Goal: Information Seeking & Learning: Compare options

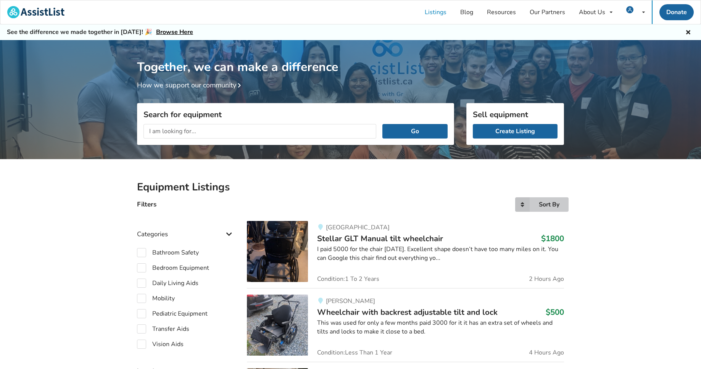
click at [547, 205] on div "Sort By" at bounding box center [549, 205] width 21 height 6
click at [542, 225] on div "Most recent" at bounding box center [536, 220] width 61 height 15
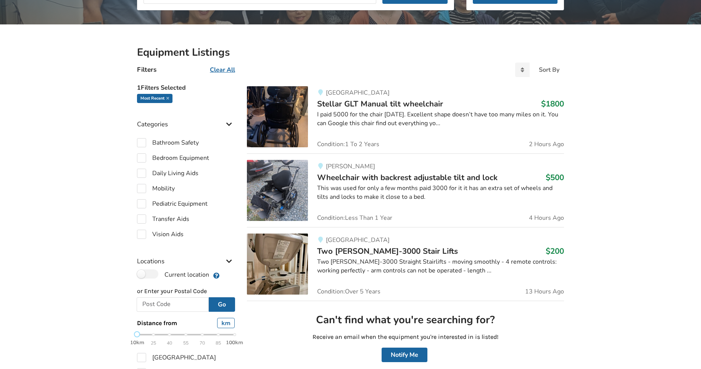
scroll to position [138, 0]
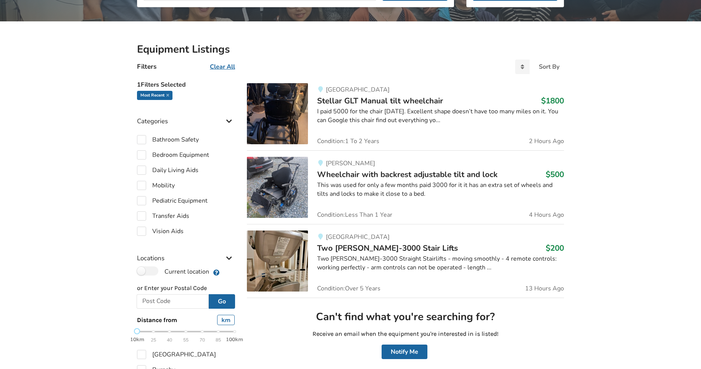
click at [407, 114] on div "I paid 5000 for the chair [DATE]. Excellent shape doesn’t have too many miles o…" at bounding box center [440, 116] width 247 height 18
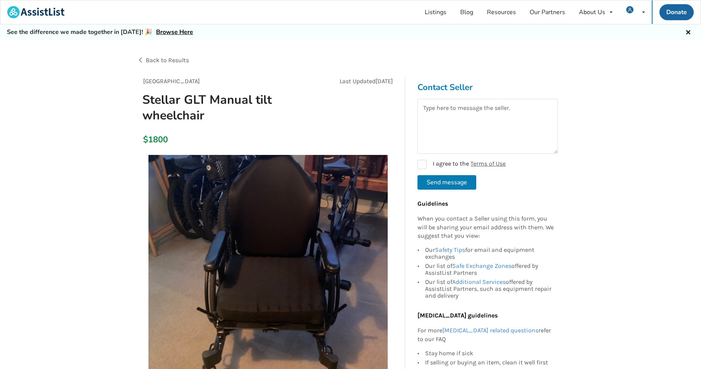
click at [155, 59] on span "Back to Results" at bounding box center [167, 60] width 43 height 7
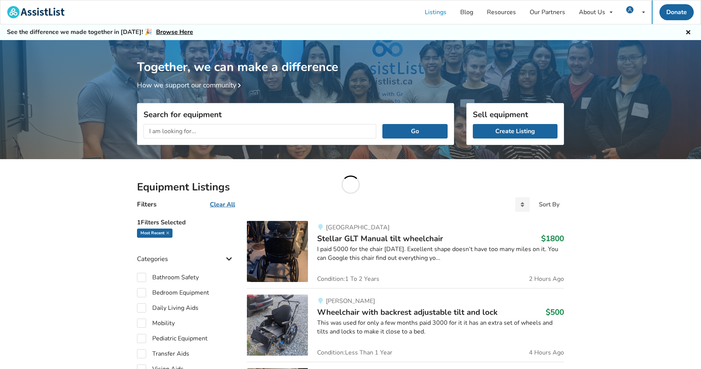
scroll to position [138, 0]
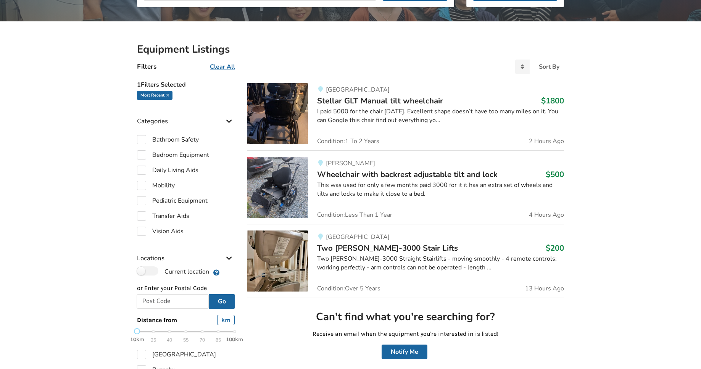
click at [412, 180] on div "[PERSON_NAME] Wheelchair with backrest adjustable tilt and lock $500 This was u…" at bounding box center [436, 187] width 256 height 61
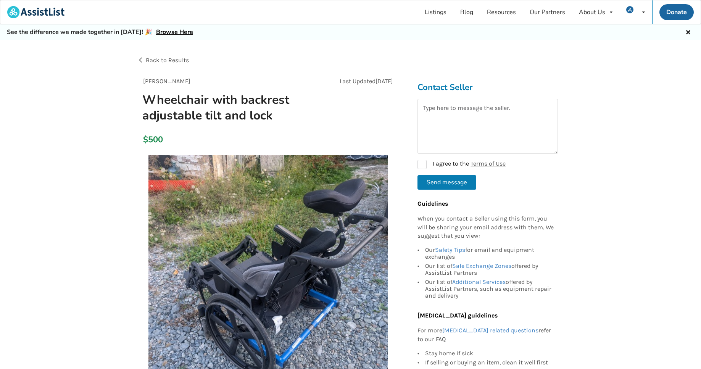
click at [164, 59] on span "Back to Results" at bounding box center [167, 60] width 43 height 7
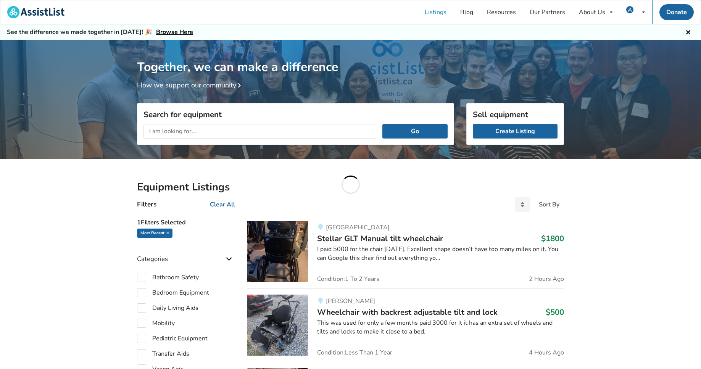
scroll to position [138, 0]
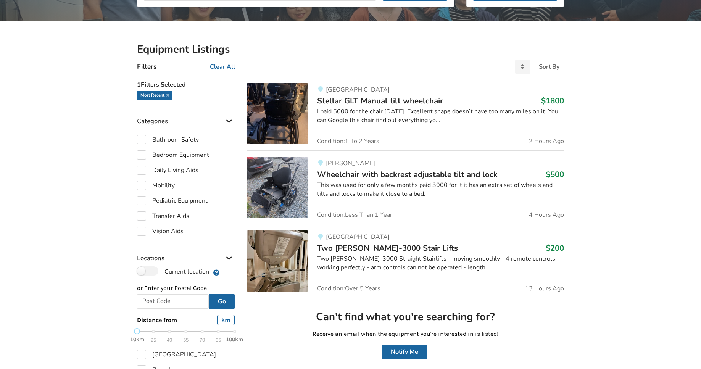
click at [412, 245] on span "Two [PERSON_NAME]-3000 Stair Lifts" at bounding box center [387, 248] width 141 height 11
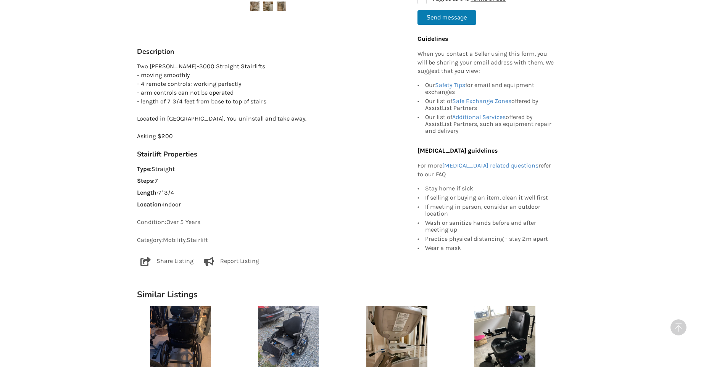
scroll to position [420, 0]
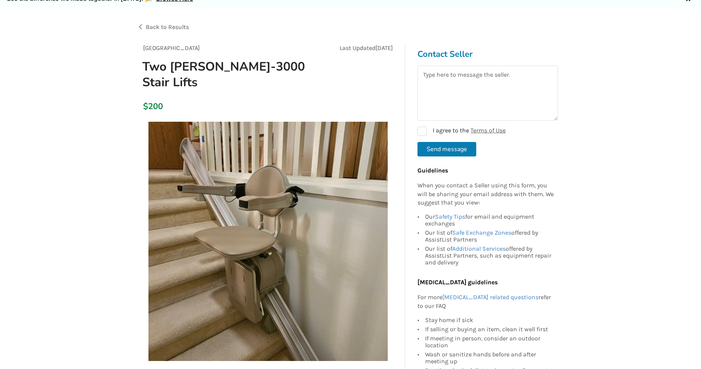
click at [155, 21] on div "Back to Results" at bounding box center [244, 26] width 214 height 21
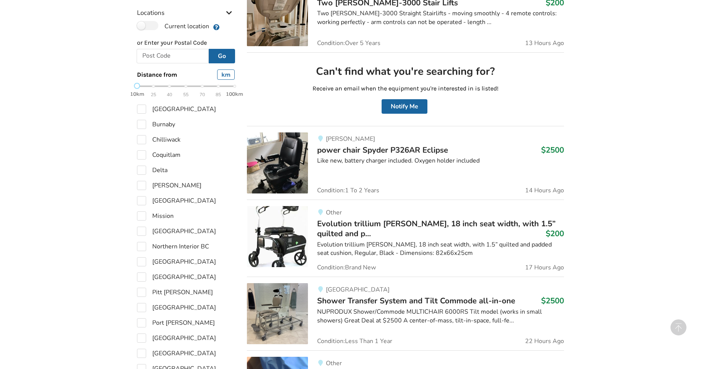
scroll to position [388, 0]
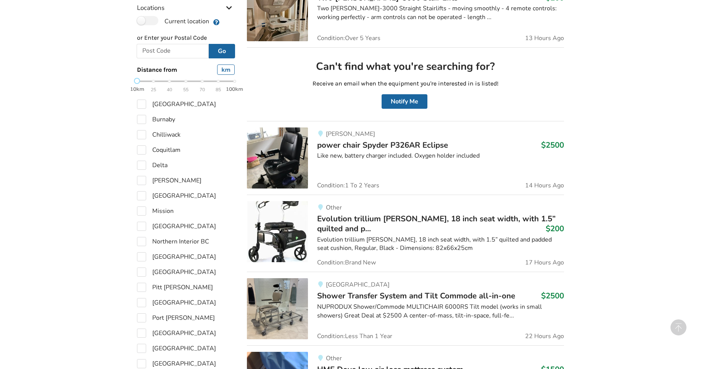
click at [359, 161] on div "[PERSON_NAME] power chair Spyder P326AR Eclipse $2500 Like new, battery charger…" at bounding box center [436, 158] width 256 height 61
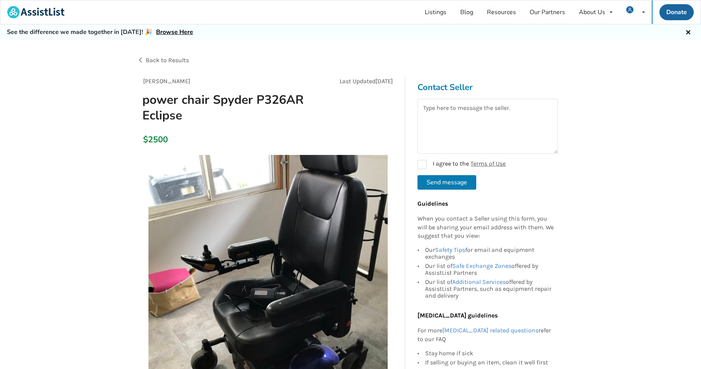
click at [163, 61] on span "Back to Results" at bounding box center [167, 60] width 43 height 7
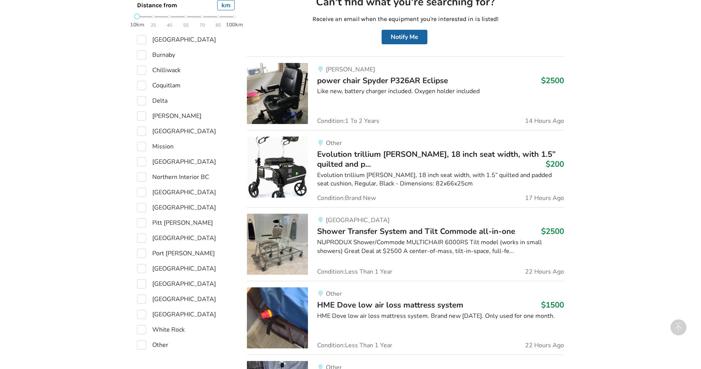
scroll to position [455, 0]
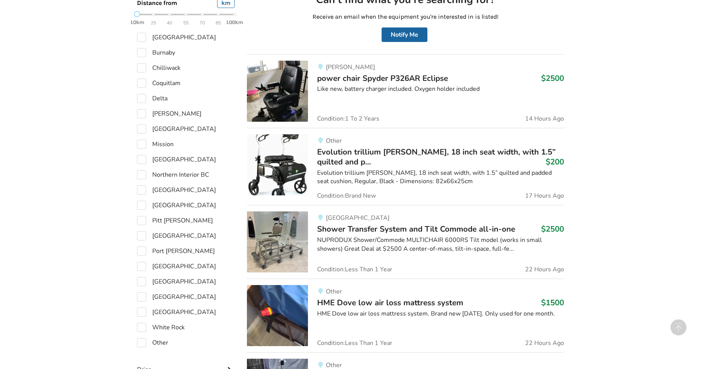
click at [433, 149] on span "Evolution trillium [PERSON_NAME], 18 inch seat width, with 1.5” quilted and p..." at bounding box center [436, 157] width 239 height 21
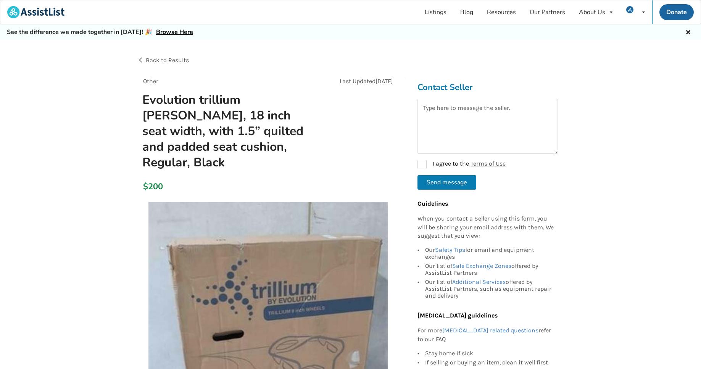
click at [166, 58] on span "Back to Results" at bounding box center [167, 60] width 43 height 7
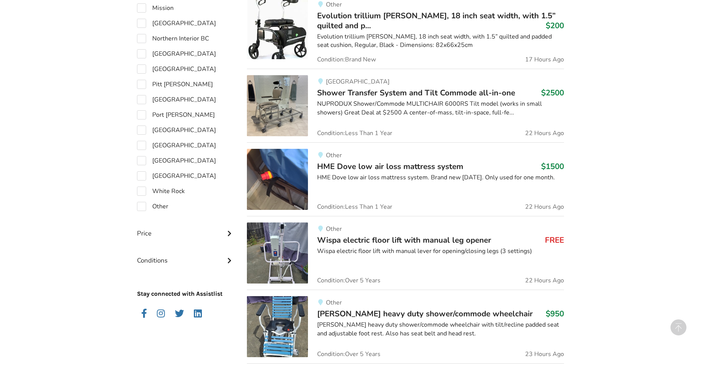
scroll to position [594, 0]
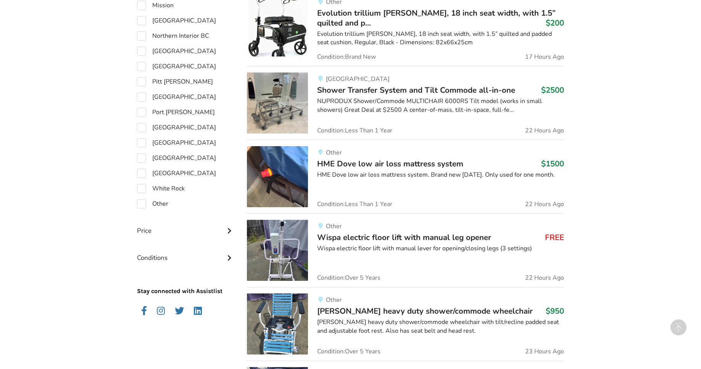
click at [389, 101] on div "NUPRODUX Shower/Commode MULTICHAIR 6000RS Tilt model (works in small showers) G…" at bounding box center [440, 106] width 247 height 18
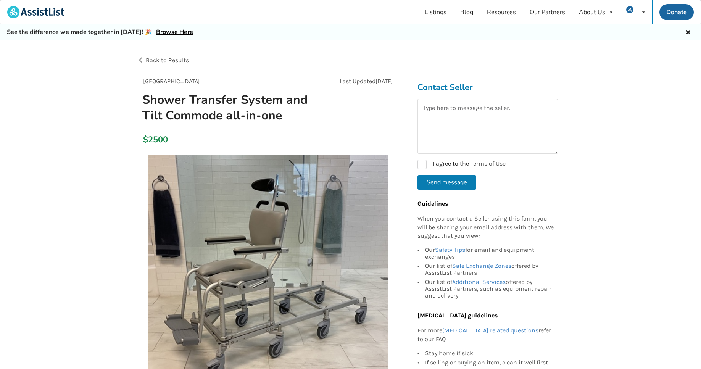
click at [178, 62] on span "Back to Results" at bounding box center [167, 60] width 43 height 7
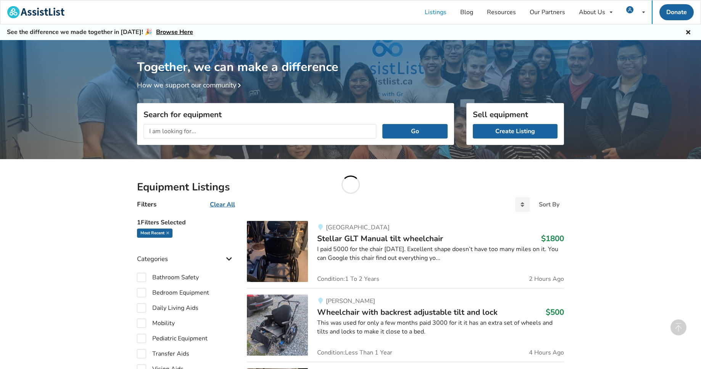
scroll to position [594, 0]
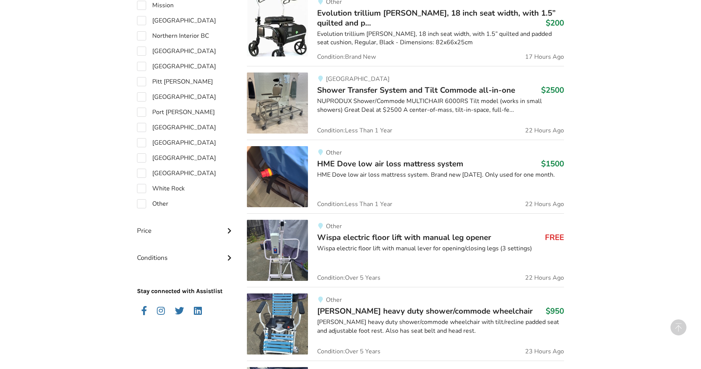
click at [405, 161] on span "HME Dove low air loss mattress system" at bounding box center [390, 163] width 146 height 11
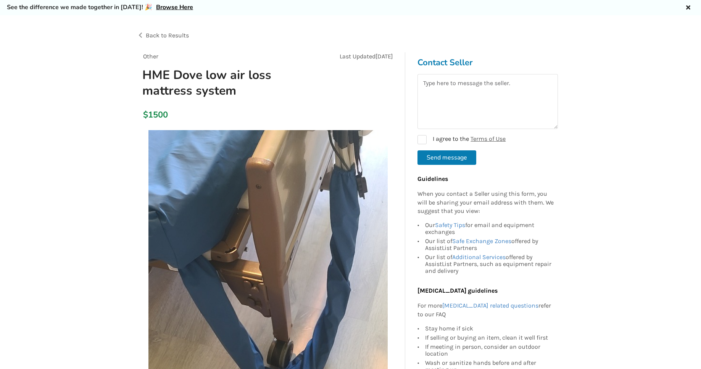
click at [160, 37] on span "Back to Results" at bounding box center [167, 35] width 43 height 7
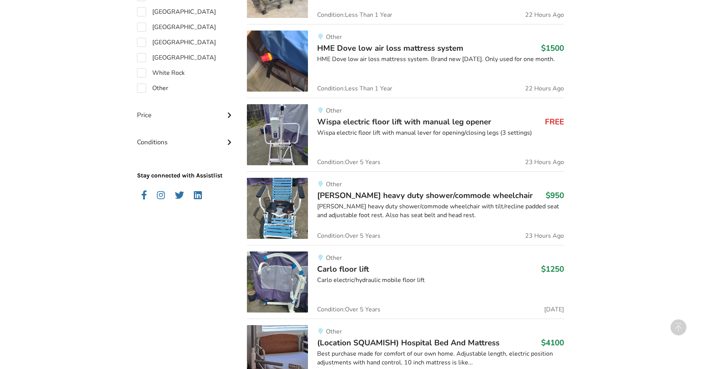
click at [359, 123] on span "Wispa electric floor lift with manual leg opener" at bounding box center [404, 121] width 174 height 11
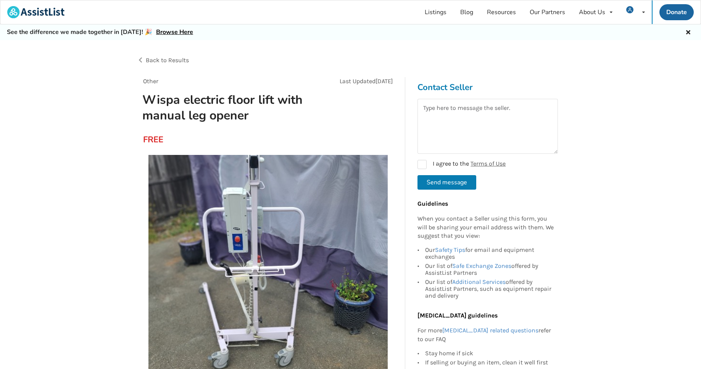
click at [166, 59] on span "Back to Results" at bounding box center [167, 60] width 43 height 7
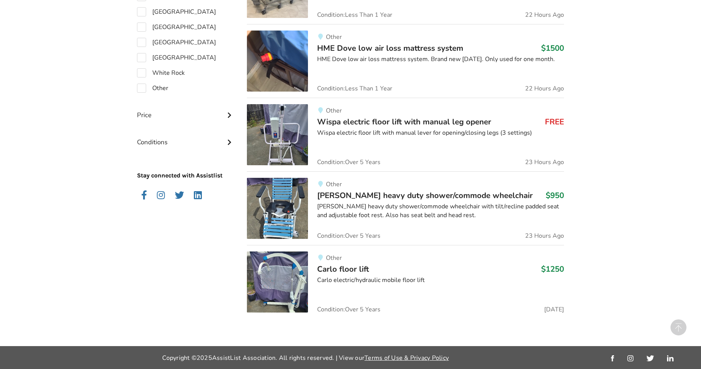
click at [389, 194] on span "[PERSON_NAME] heavy duty shower/commode wheelchair" at bounding box center [425, 195] width 216 height 11
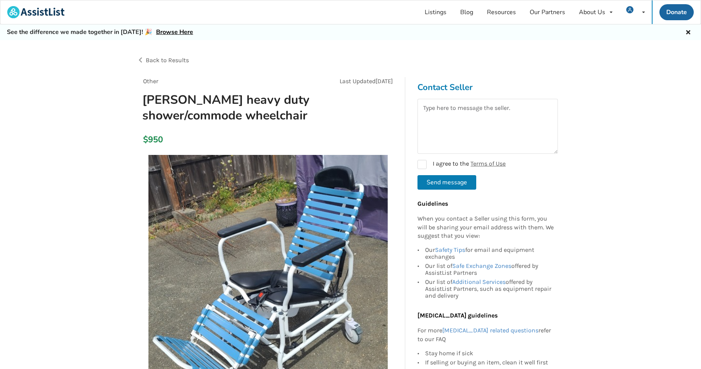
click at [170, 57] on span "Back to Results" at bounding box center [167, 60] width 43 height 7
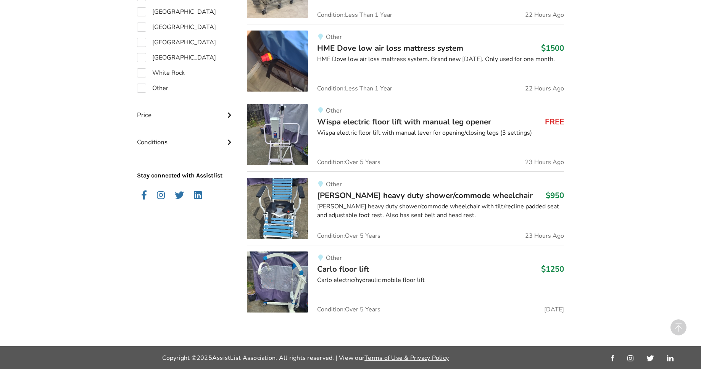
click at [362, 263] on div "Other Carlo floor lift $1250 Carlo electric/hydraulic mobile floor lift Conditi…" at bounding box center [436, 282] width 256 height 61
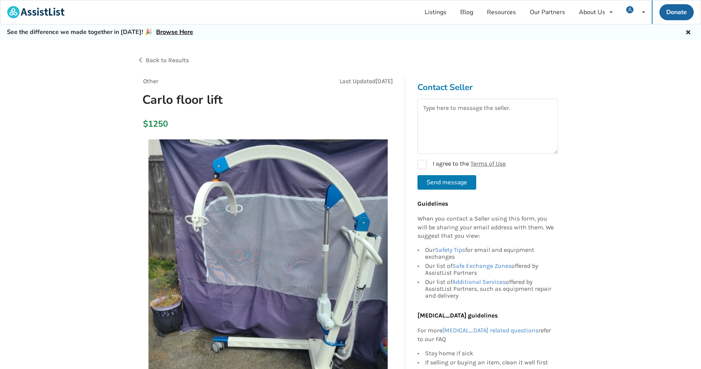
click at [168, 61] on span "Back to Results" at bounding box center [167, 60] width 43 height 7
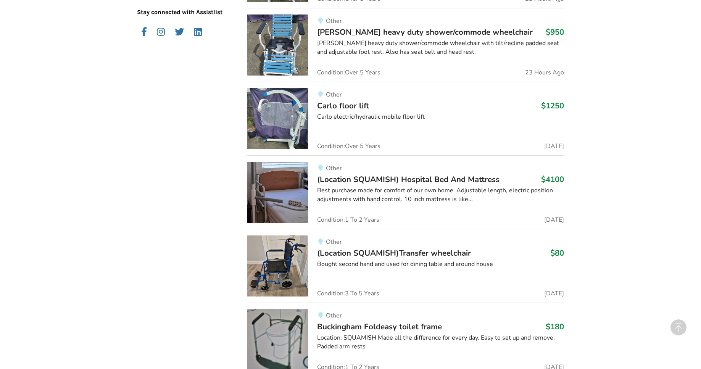
click at [417, 175] on span "(Location SQUAMISH) Hospital Bed And Mattress" at bounding box center [408, 179] width 183 height 11
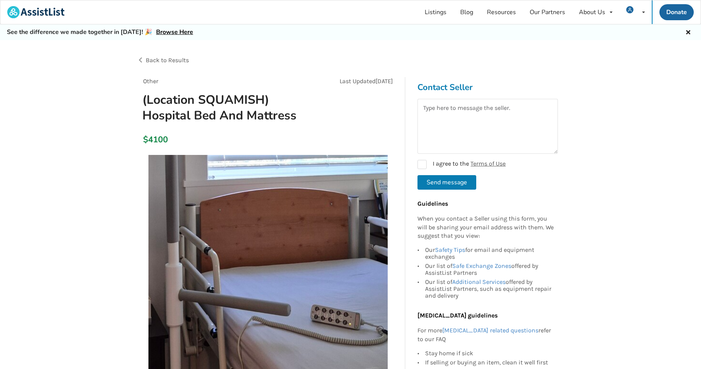
click at [179, 57] on span "Back to Results" at bounding box center [167, 60] width 43 height 7
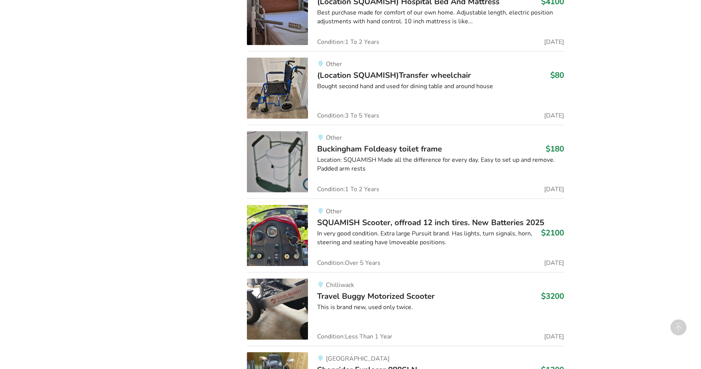
click at [331, 76] on span "(Location SQUAMISH)Transfer wheelchair" at bounding box center [394, 75] width 154 height 11
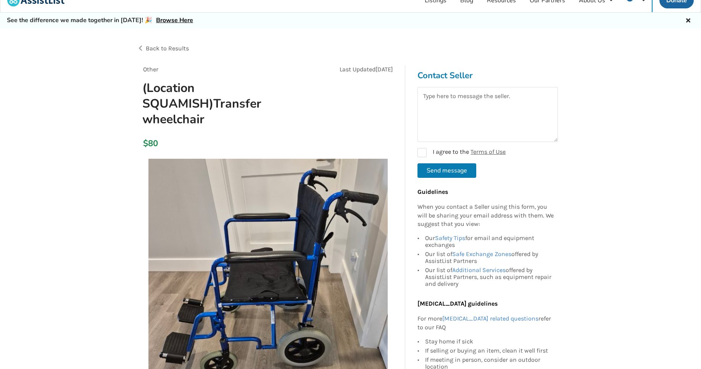
click at [165, 50] on span "Back to Results" at bounding box center [167, 48] width 43 height 7
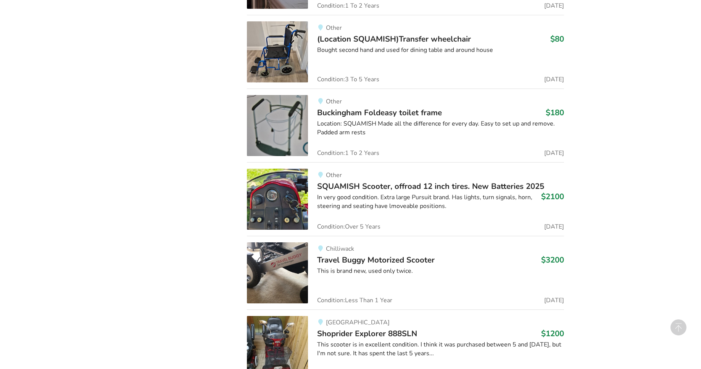
click at [376, 108] on span "Buckingham Foldeasy toilet frame" at bounding box center [379, 112] width 125 height 11
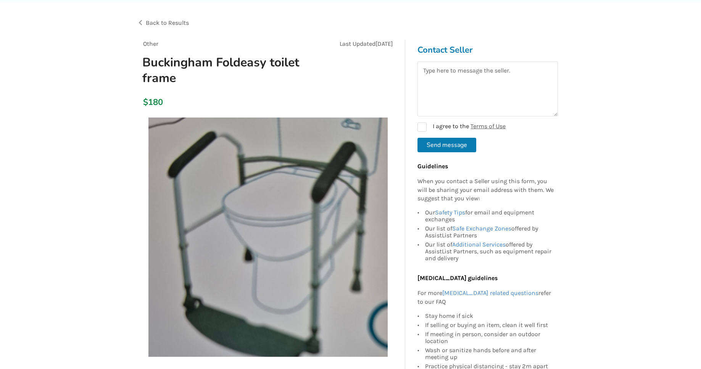
click at [184, 21] on span "Back to Results" at bounding box center [167, 22] width 43 height 7
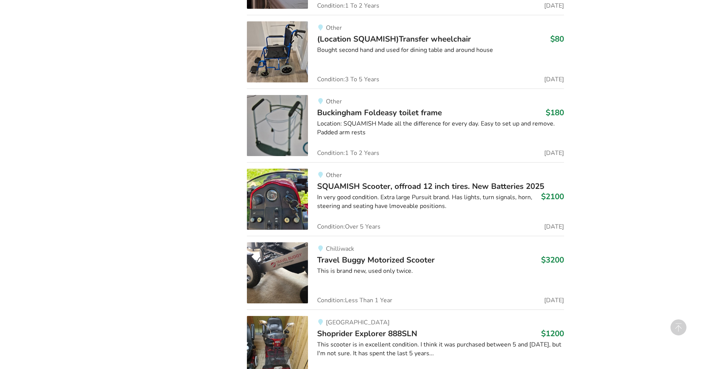
click at [443, 186] on span "SQUAMISH Scooter, offroad 12 inch tires. New Batteries 2025" at bounding box center [430, 186] width 227 height 11
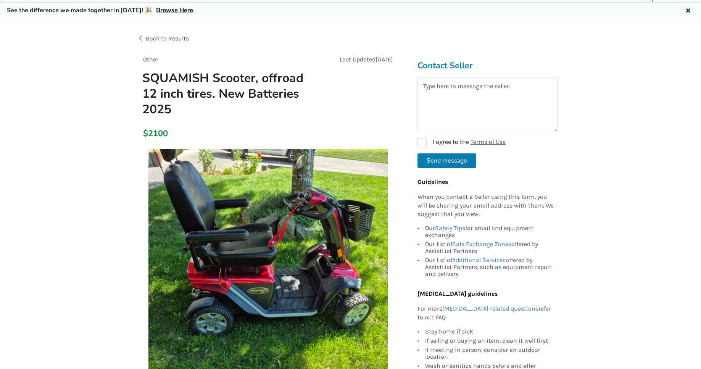
click at [170, 38] on span "Back to Results" at bounding box center [167, 38] width 43 height 7
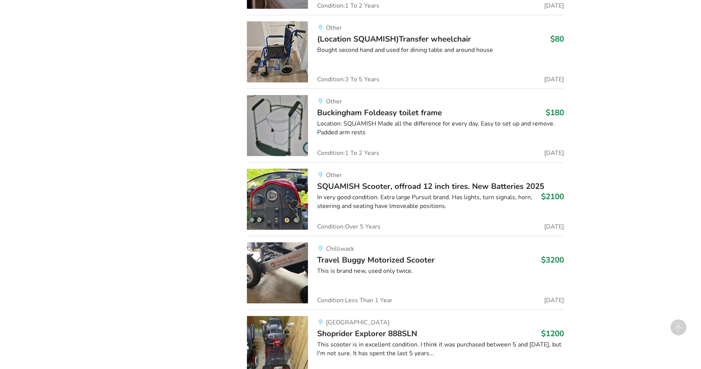
click at [411, 260] on span "Travel Buggy Motorized Scooter" at bounding box center [376, 260] width 118 height 11
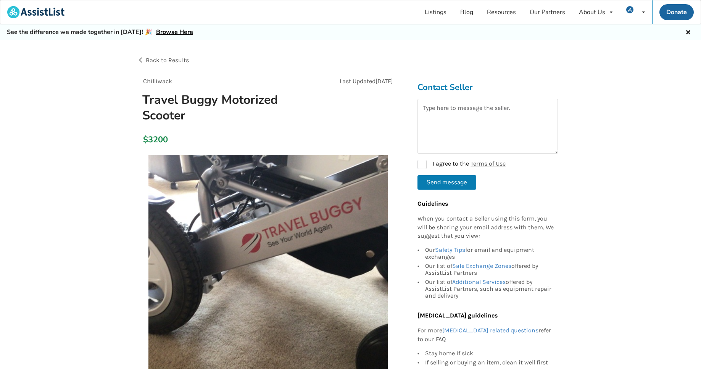
click at [174, 64] on div "Back to Results" at bounding box center [244, 60] width 214 height 21
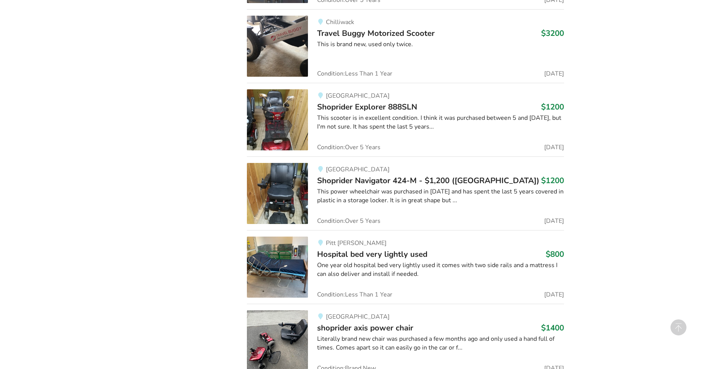
click at [389, 104] on span "Shoprider Explorer 888SLN" at bounding box center [367, 107] width 100 height 11
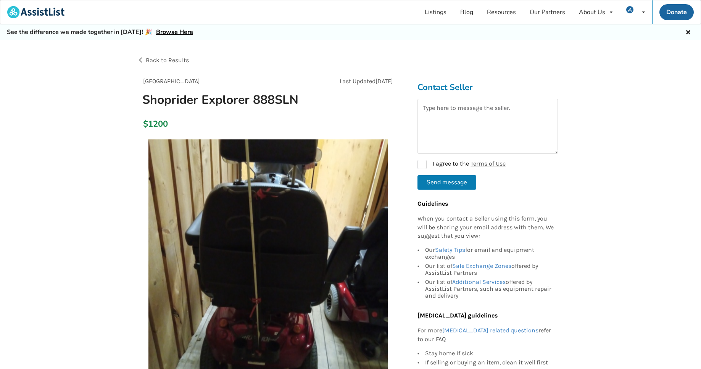
click at [178, 61] on span "Back to Results" at bounding box center [167, 60] width 43 height 7
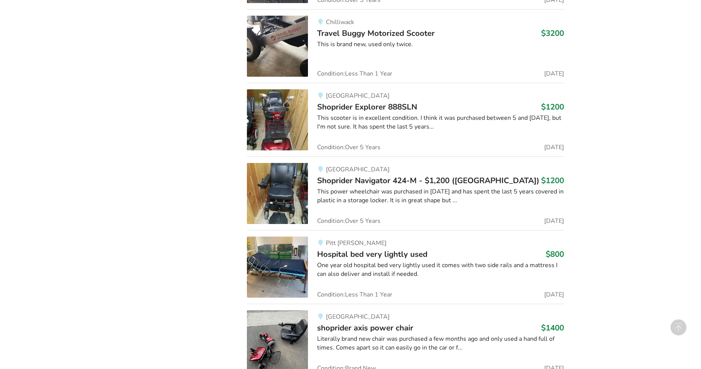
click at [372, 194] on div "This power wheelchair was purchased in [DATE] and has spent the last 5 years co…" at bounding box center [440, 196] width 247 height 18
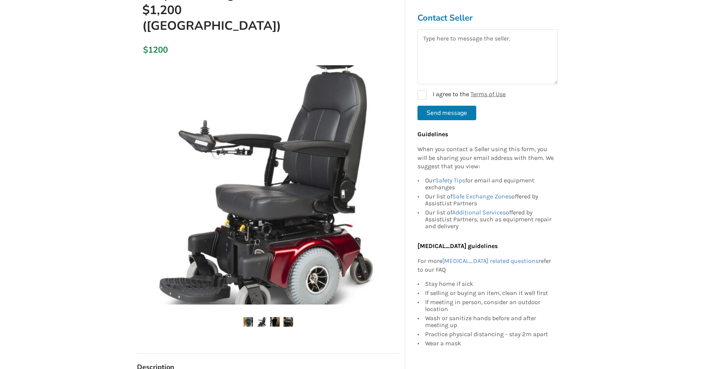
scroll to position [21, 0]
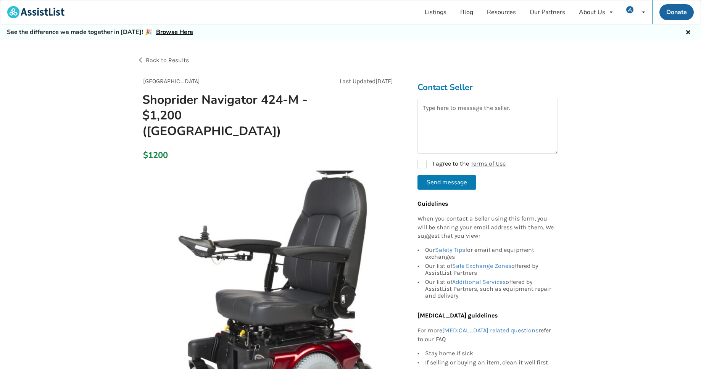
click at [164, 60] on span "Back to Results" at bounding box center [167, 60] width 43 height 7
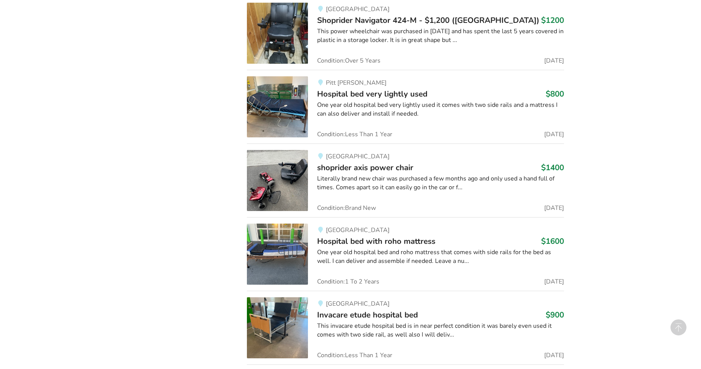
scroll to position [1538, 0]
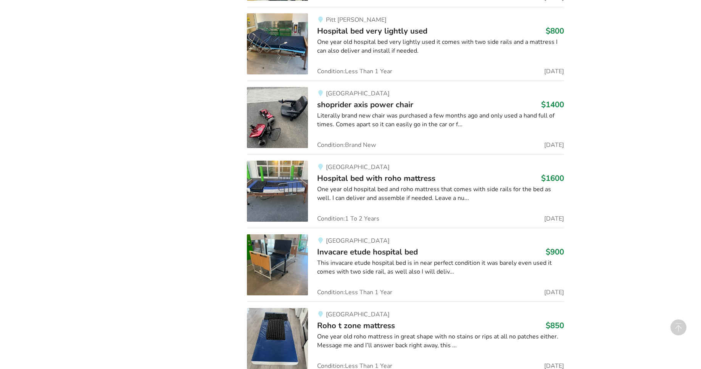
click at [375, 111] on div "Literally brand new chair was purchased a few months ago and only used a hand f…" at bounding box center [440, 120] width 247 height 18
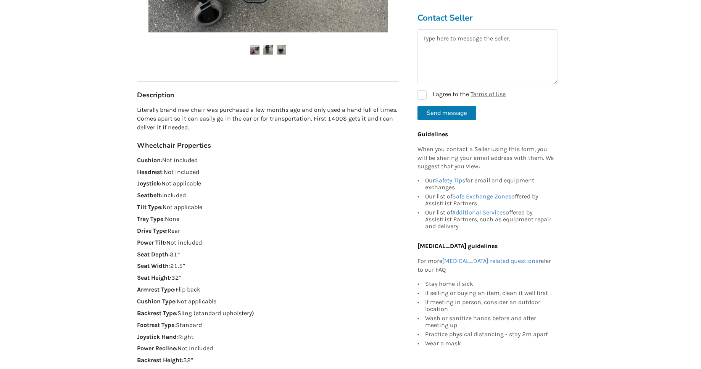
scroll to position [2, 0]
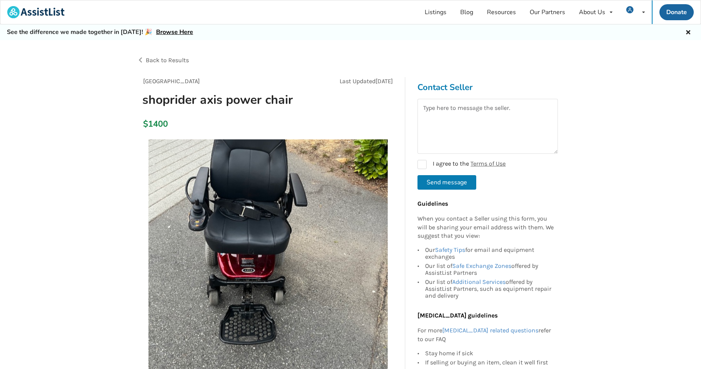
click at [174, 61] on span "Back to Results" at bounding box center [167, 60] width 43 height 7
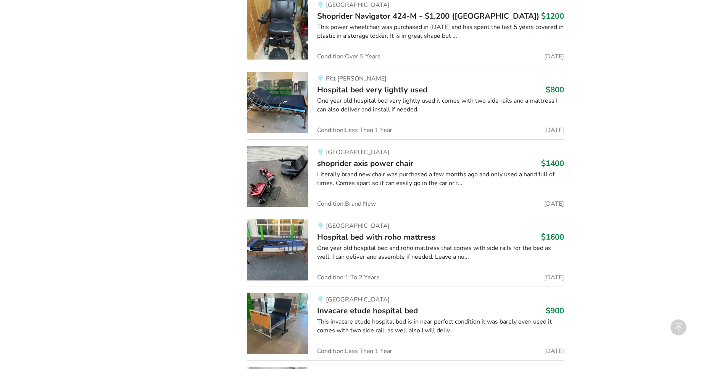
scroll to position [1473, 0]
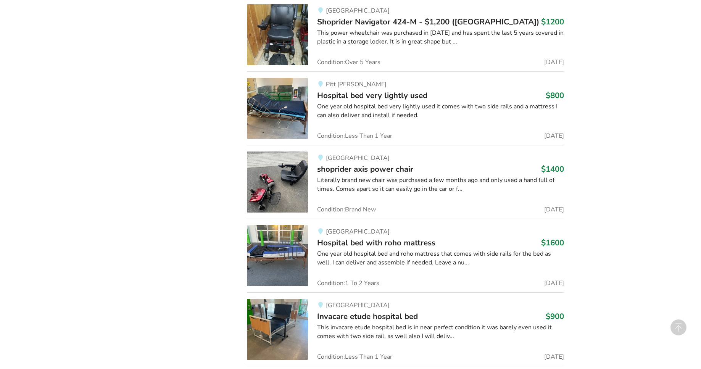
click at [339, 26] on span "Shoprider Navigator 424-M - $1,200 ([GEOGRAPHIC_DATA])" at bounding box center [428, 21] width 222 height 11
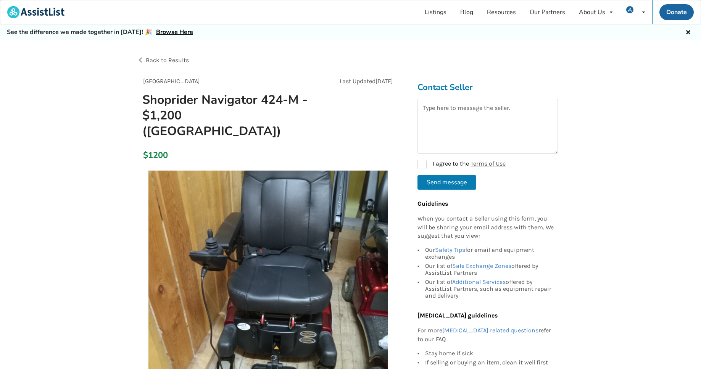
click at [167, 61] on span "Back to Results" at bounding box center [167, 60] width 43 height 7
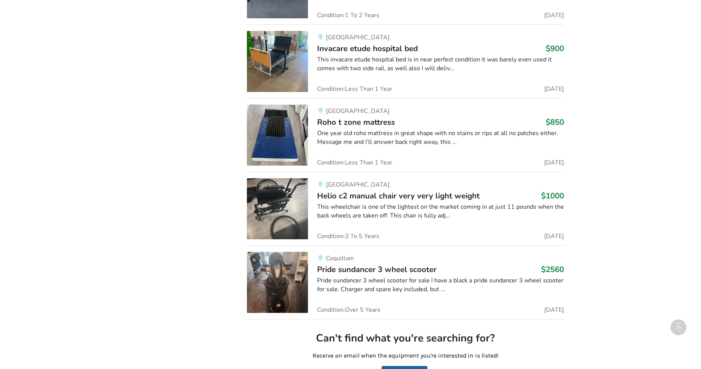
scroll to position [1757, 0]
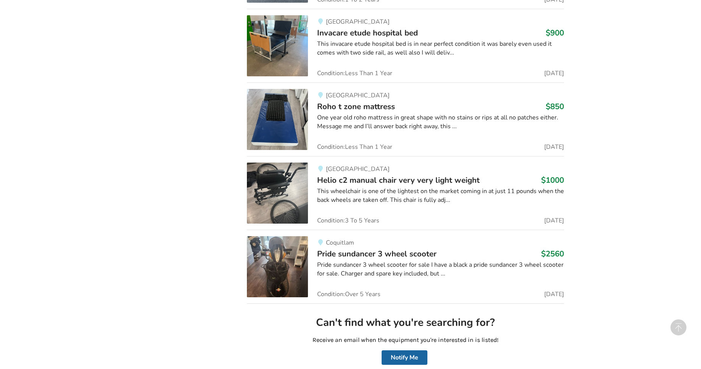
click at [388, 187] on div "This wheelchair is one of the lightest on the market coming in at just 11 pound…" at bounding box center [440, 196] width 247 height 18
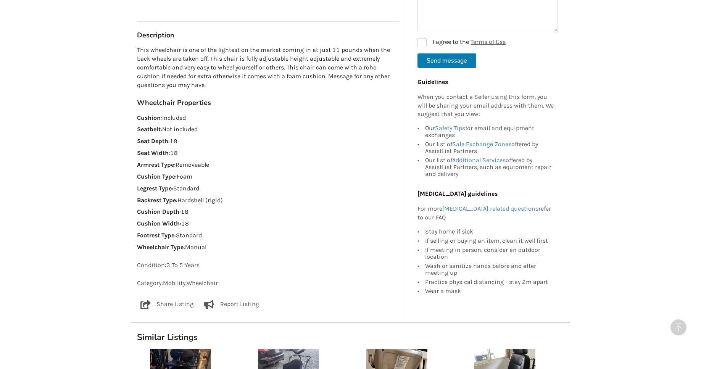
scroll to position [447, 0]
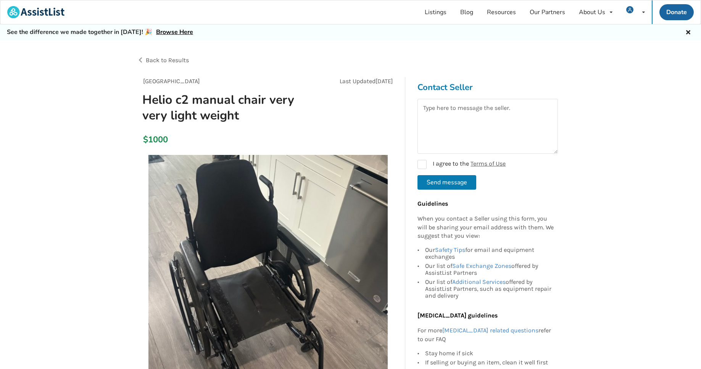
click at [170, 57] on span "Back to Results" at bounding box center [167, 60] width 43 height 7
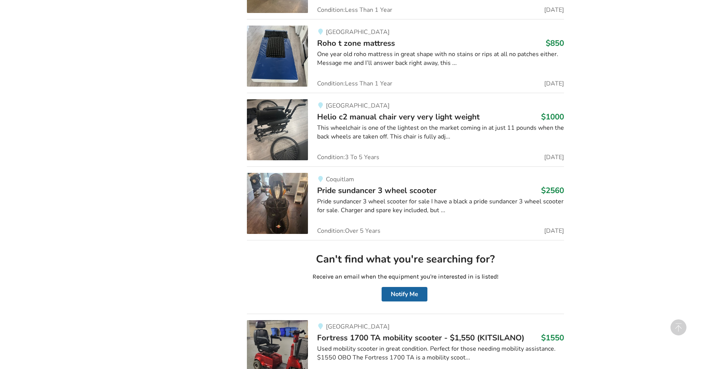
click at [403, 186] on span "Pride sundancer 3 wheel scooter" at bounding box center [377, 190] width 120 height 11
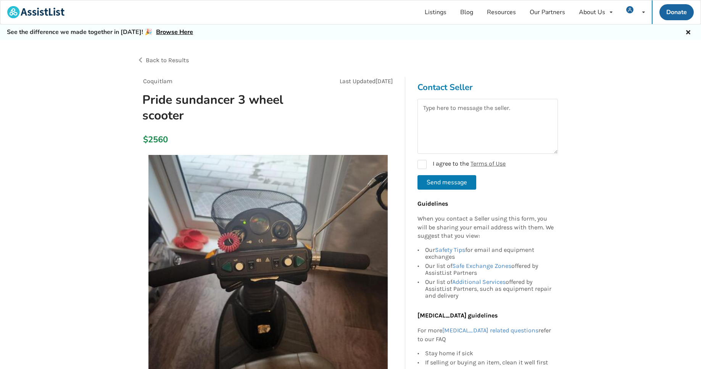
click at [177, 60] on span "Back to Results" at bounding box center [167, 60] width 43 height 7
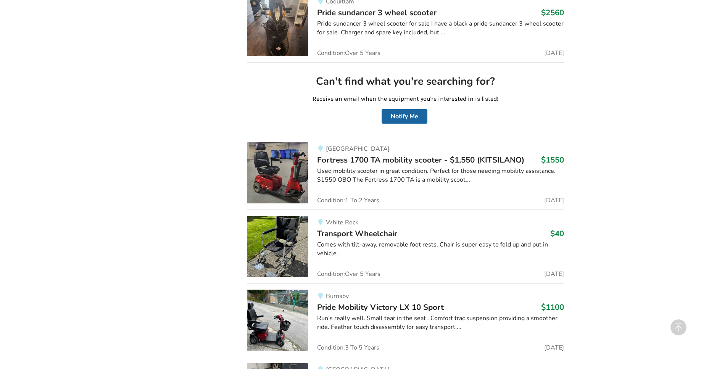
click at [373, 165] on span "Fortress 1700 TA mobility scooter - $1,550 (KITSILANO)" at bounding box center [420, 160] width 207 height 11
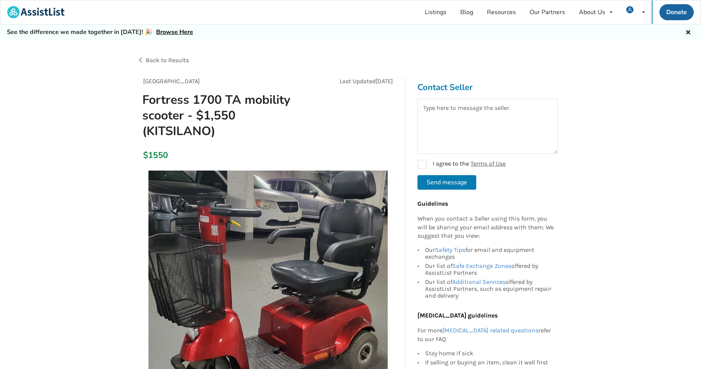
click at [173, 60] on span "Back to Results" at bounding box center [167, 60] width 43 height 7
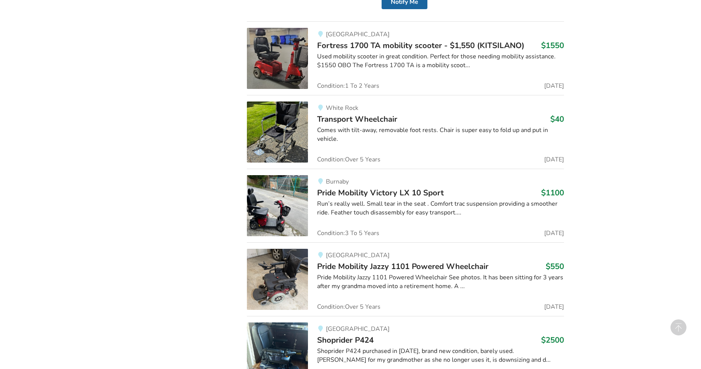
click at [381, 121] on span "Transport Wheelchair" at bounding box center [357, 119] width 80 height 11
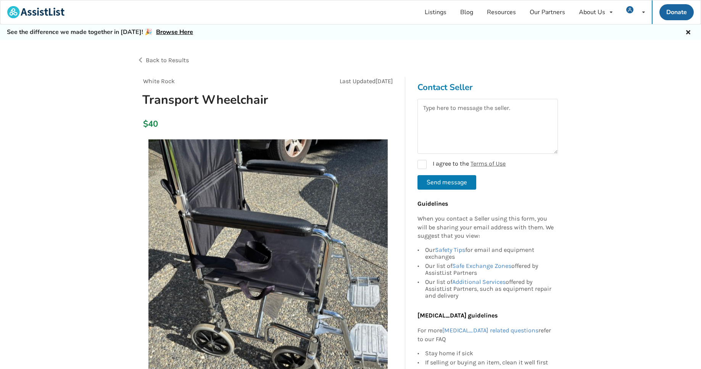
click at [181, 59] on span "Back to Results" at bounding box center [167, 60] width 43 height 7
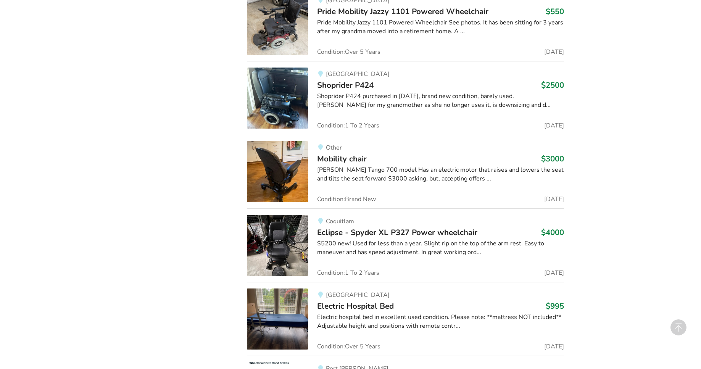
click at [381, 90] on div "Abbotsford Shoprider P424 $2500 Shoprider P424 purchased in [DATE], brand new c…" at bounding box center [436, 98] width 256 height 61
